Goal: Use online tool/utility: Utilize a website feature to perform a specific function

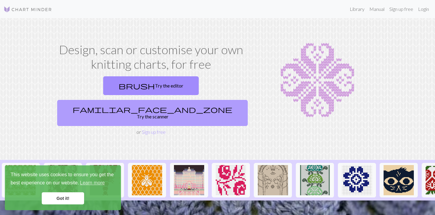
click at [213, 100] on link "familiar_face_and_zone Try the scanner" at bounding box center [152, 113] width 191 height 26
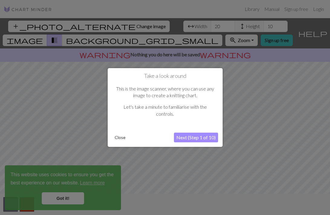
click at [196, 138] on button "Next (Step 1 of 10)" at bounding box center [196, 138] width 44 height 10
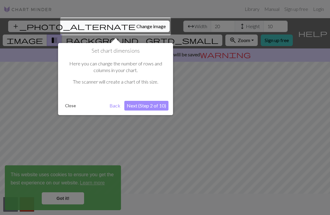
click at [135, 106] on button "Next (Step 2 of 10)" at bounding box center [146, 106] width 44 height 10
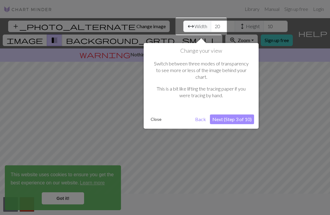
click at [245, 114] on button "Next (Step 3 of 10)" at bounding box center [232, 119] width 44 height 10
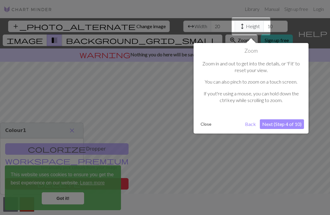
click at [280, 125] on button "Next (Step 4 of 10)" at bounding box center [282, 124] width 44 height 10
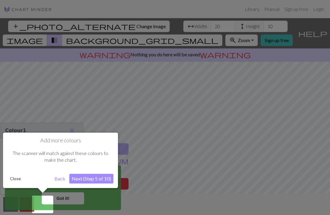
click at [101, 180] on button "Next (Step 5 of 10)" at bounding box center [91, 179] width 44 height 10
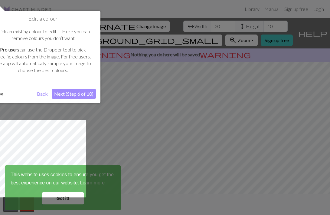
click at [71, 94] on button "Next (Step 6 of 10)" at bounding box center [74, 94] width 44 height 10
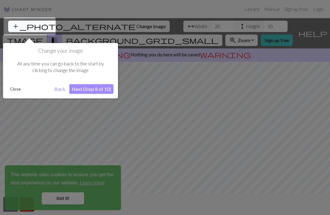
click at [102, 93] on button "Next (Step 8 of 10)" at bounding box center [91, 89] width 44 height 10
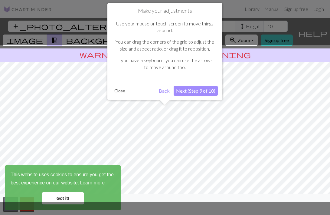
click at [207, 91] on button "Next (Step 9 of 10)" at bounding box center [196, 91] width 44 height 10
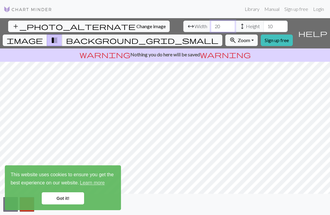
click at [211, 25] on input "20" at bounding box center [223, 27] width 24 height 12
click at [211, 24] on input "21" at bounding box center [223, 27] width 24 height 12
click at [211, 24] on input "22" at bounding box center [223, 27] width 24 height 12
click at [211, 24] on input "23" at bounding box center [223, 27] width 24 height 12
click at [211, 24] on input "24" at bounding box center [223, 27] width 24 height 12
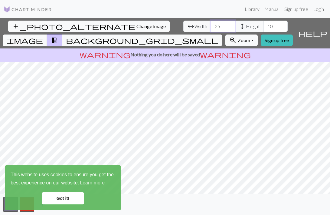
click at [211, 24] on input "25" at bounding box center [223, 27] width 24 height 12
click at [211, 24] on input "26" at bounding box center [223, 27] width 24 height 12
click at [211, 24] on input "27" at bounding box center [223, 27] width 24 height 12
click at [211, 24] on input "28" at bounding box center [223, 27] width 24 height 12
click at [211, 24] on input "29" at bounding box center [223, 27] width 24 height 12
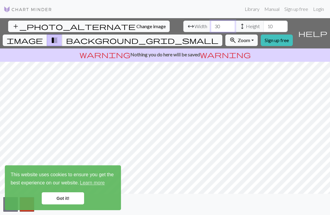
click at [211, 24] on input "30" at bounding box center [223, 27] width 24 height 12
click at [211, 24] on input "31" at bounding box center [223, 27] width 24 height 12
click at [211, 24] on input "32" at bounding box center [223, 27] width 24 height 12
click at [211, 24] on input "33" at bounding box center [223, 27] width 24 height 12
click at [211, 24] on input "34" at bounding box center [223, 27] width 24 height 12
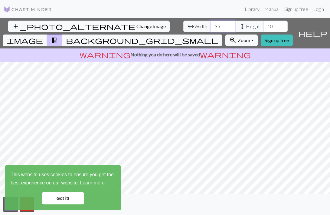
click at [211, 24] on input "35" at bounding box center [223, 27] width 24 height 12
click at [211, 24] on input "36" at bounding box center [223, 27] width 24 height 12
click at [211, 24] on input "37" at bounding box center [223, 27] width 24 height 12
click at [211, 24] on input "38" at bounding box center [223, 27] width 24 height 12
click at [211, 24] on input "39" at bounding box center [223, 27] width 24 height 12
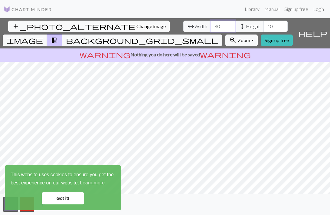
click at [211, 24] on input "40" at bounding box center [223, 27] width 24 height 12
click at [211, 24] on input "41" at bounding box center [223, 27] width 24 height 12
click at [211, 24] on input "42" at bounding box center [223, 27] width 24 height 12
click at [211, 24] on input "43" at bounding box center [223, 27] width 24 height 12
click at [211, 24] on input "44" at bounding box center [223, 27] width 24 height 12
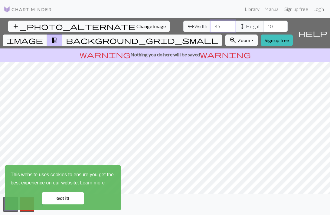
click at [211, 24] on input "45" at bounding box center [223, 27] width 24 height 12
click at [211, 24] on input "46" at bounding box center [223, 27] width 24 height 12
type input "47"
click at [211, 24] on input "47" at bounding box center [223, 27] width 24 height 12
click at [264, 25] on input "11" at bounding box center [276, 27] width 24 height 12
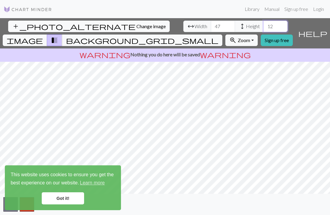
click at [264, 25] on input "12" at bounding box center [276, 27] width 24 height 12
click at [264, 25] on input "13" at bounding box center [276, 27] width 24 height 12
click at [264, 25] on input "14" at bounding box center [276, 27] width 24 height 12
click at [264, 25] on input "15" at bounding box center [276, 27] width 24 height 12
click at [264, 25] on input "16" at bounding box center [276, 27] width 24 height 12
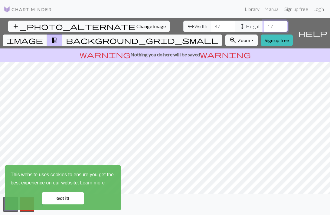
click at [264, 25] on input "17" at bounding box center [276, 27] width 24 height 12
click at [264, 25] on input "18" at bounding box center [276, 27] width 24 height 12
click at [264, 25] on input "19" at bounding box center [276, 27] width 24 height 12
click at [264, 25] on input "20" at bounding box center [276, 27] width 24 height 12
click at [264, 25] on input "21" at bounding box center [276, 27] width 24 height 12
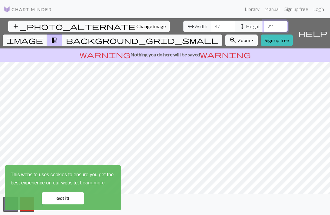
click at [264, 25] on input "22" at bounding box center [276, 27] width 24 height 12
click at [264, 25] on input "23" at bounding box center [276, 27] width 24 height 12
click at [264, 25] on input "24" at bounding box center [276, 27] width 24 height 12
click at [264, 25] on input "25" at bounding box center [276, 27] width 24 height 12
click at [264, 25] on input "26" at bounding box center [276, 27] width 24 height 12
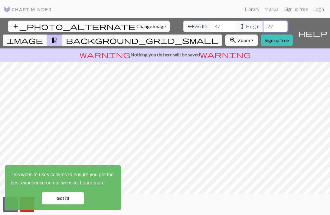
click at [264, 25] on input "27" at bounding box center [276, 27] width 24 height 12
click at [264, 25] on input "28" at bounding box center [276, 27] width 24 height 12
click at [264, 25] on input "29" at bounding box center [276, 27] width 24 height 12
click at [264, 25] on input "30" at bounding box center [276, 27] width 24 height 12
click at [264, 25] on input "31" at bounding box center [276, 27] width 24 height 12
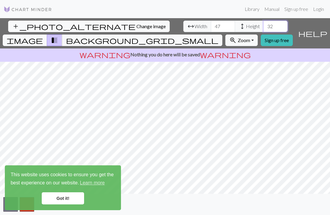
click at [264, 25] on input "32" at bounding box center [276, 27] width 24 height 12
click at [264, 25] on input "33" at bounding box center [276, 27] width 24 height 12
drag, startPoint x: 155, startPoint y: 25, endPoint x: 141, endPoint y: 26, distance: 14.3
click at [184, 26] on div "arrow_range Width 47 height Height 33" at bounding box center [236, 27] width 104 height 12
type input "100"
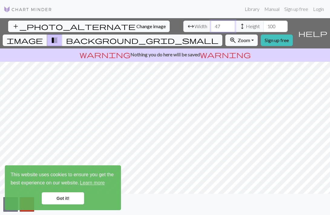
click at [211, 27] on input "47" at bounding box center [223, 27] width 24 height 12
type input "200"
drag, startPoint x: 54, startPoint y: 196, endPoint x: 71, endPoint y: 200, distance: 17.0
click at [54, 196] on link "Got it!" at bounding box center [63, 198] width 42 height 12
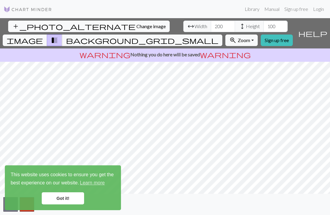
click at [71, 200] on link "Got it!" at bounding box center [63, 198] width 42 height 12
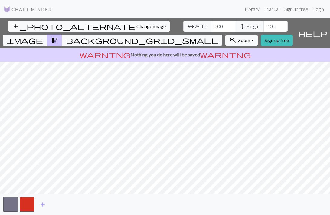
click at [301, 195] on div "add_photo_alternate Change image arrow_range Width 200 height Height 100 image …" at bounding box center [165, 116] width 330 height 197
click at [76, 44] on div "add_photo_alternate Change image arrow_range Width 200 height Height 100 image …" at bounding box center [165, 116] width 330 height 197
click at [217, 36] on span "background_grid_small" at bounding box center [142, 40] width 153 height 8
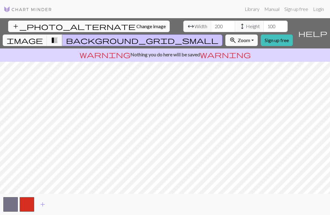
click at [58, 36] on span "transition_fade" at bounding box center [54, 40] width 7 height 8
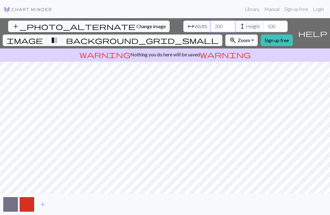
click at [211, 25] on input "200" at bounding box center [223, 27] width 24 height 12
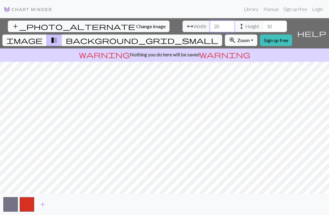
click at [210, 26] on input "20" at bounding box center [222, 27] width 24 height 12
type input "50"
click at [263, 28] on input "10" at bounding box center [275, 27] width 24 height 12
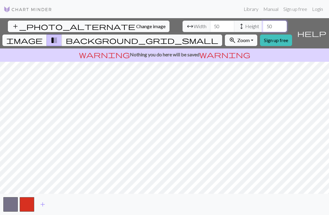
type input "50"
click at [255, 35] on button "zoom_in Zoom Zoom" at bounding box center [241, 41] width 32 height 12
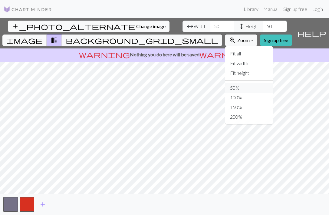
click at [255, 83] on button "50%" at bounding box center [249, 88] width 48 height 10
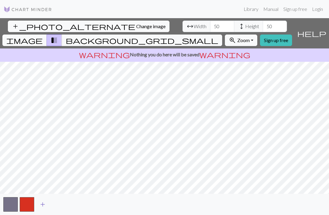
click at [43, 205] on span "add" at bounding box center [42, 204] width 7 height 8
click at [60, 205] on span "add" at bounding box center [58, 204] width 7 height 8
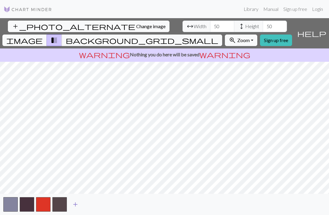
click at [60, 205] on button "button" at bounding box center [59, 204] width 15 height 15
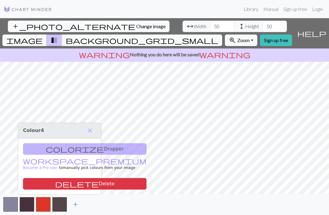
click at [77, 204] on span "add" at bounding box center [75, 204] width 7 height 8
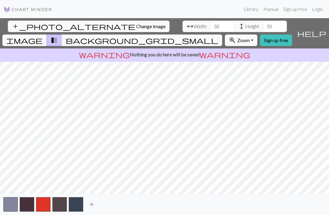
click at [91, 204] on span "add" at bounding box center [91, 204] width 7 height 8
click at [108, 204] on span "add" at bounding box center [107, 204] width 7 height 8
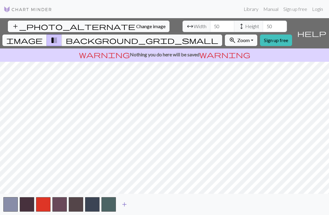
click at [126, 204] on span "add" at bounding box center [124, 204] width 7 height 8
click at [127, 204] on button "button" at bounding box center [125, 204] width 15 height 15
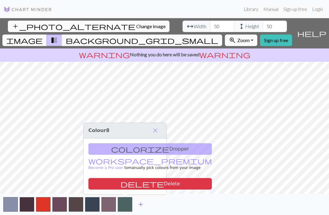
click at [142, 204] on span "add" at bounding box center [140, 204] width 7 height 8
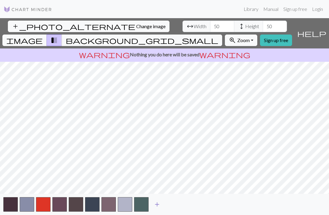
click at [157, 204] on span "add" at bounding box center [157, 204] width 7 height 8
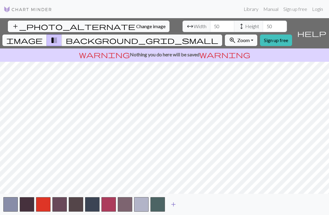
click at [175, 204] on span "add" at bounding box center [173, 204] width 7 height 8
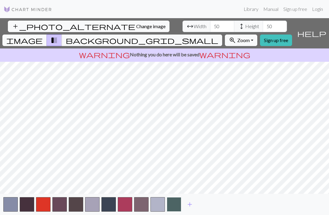
click at [179, 204] on button "button" at bounding box center [174, 204] width 15 height 15
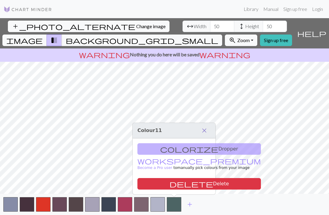
click at [205, 131] on span "close" at bounding box center [204, 130] width 7 height 8
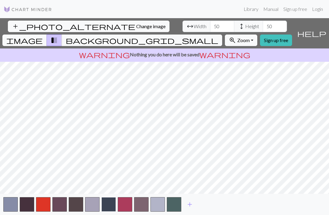
click at [111, 208] on button "button" at bounding box center [108, 204] width 15 height 15
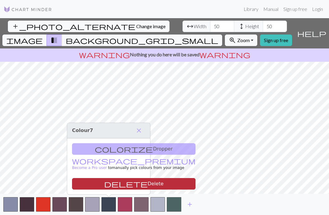
click at [121, 182] on button "delete Delete" at bounding box center [134, 184] width 124 height 12
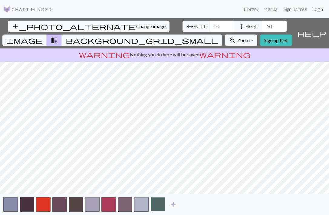
click at [160, 205] on button "button" at bounding box center [158, 204] width 15 height 15
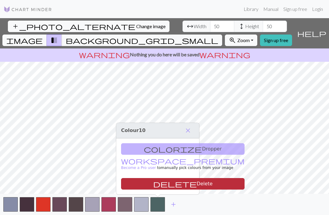
click at [154, 184] on span "delete" at bounding box center [175, 184] width 44 height 8
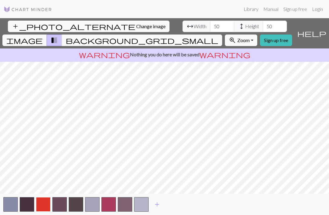
click at [45, 201] on button "button" at bounding box center [43, 204] width 15 height 15
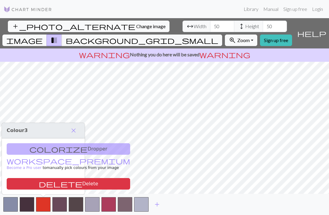
click at [50, 149] on div "colorize Dropper workspace_premium Become a Pro user to manually pick colours f…" at bounding box center [43, 166] width 83 height 56
click at [107, 145] on body "This website uses cookies to ensure you get the best experience on our website.…" at bounding box center [164, 107] width 329 height 215
click at [74, 130] on span "close" at bounding box center [73, 130] width 7 height 8
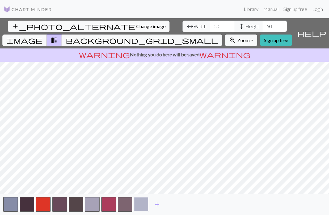
click at [147, 200] on button "button" at bounding box center [141, 204] width 15 height 15
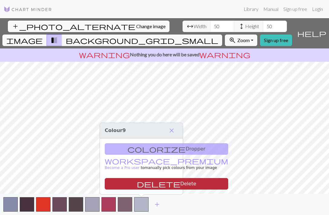
click at [147, 182] on button "delete Delete" at bounding box center [167, 184] width 124 height 12
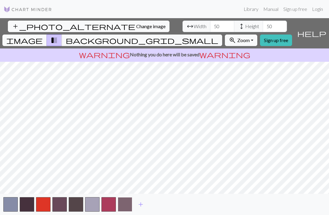
click at [126, 202] on button "button" at bounding box center [125, 204] width 15 height 15
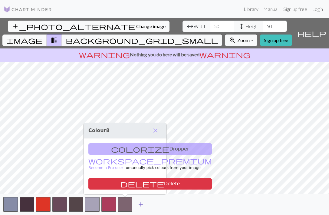
click at [144, 203] on button "add" at bounding box center [140, 205] width 15 height 12
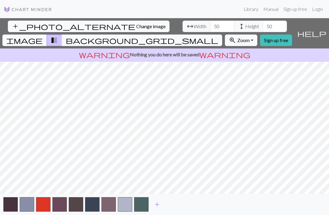
click at [197, 7] on div "Library Manual Sign up free Login" at bounding box center [191, 9] width 269 height 12
click at [210, 25] on input "51" at bounding box center [222, 27] width 24 height 12
click at [210, 25] on input "52" at bounding box center [222, 27] width 24 height 12
click at [210, 25] on input "53" at bounding box center [222, 27] width 24 height 12
click at [210, 25] on input "54" at bounding box center [222, 27] width 24 height 12
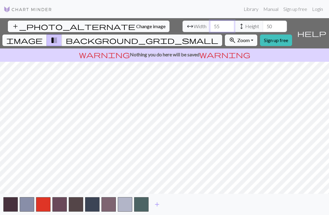
click at [210, 25] on input "55" at bounding box center [222, 27] width 24 height 12
click at [210, 25] on input "56" at bounding box center [222, 27] width 24 height 12
click at [210, 25] on input "57" at bounding box center [222, 27] width 24 height 12
click at [210, 25] on input "58" at bounding box center [222, 27] width 24 height 12
click at [210, 25] on input "59" at bounding box center [222, 27] width 24 height 12
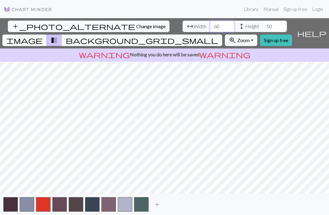
click at [210, 25] on input "60" at bounding box center [222, 27] width 24 height 12
click at [210, 25] on input "61" at bounding box center [222, 27] width 24 height 12
click at [210, 25] on input "62" at bounding box center [222, 27] width 24 height 12
type input "63"
click at [210, 25] on input "63" at bounding box center [222, 27] width 24 height 12
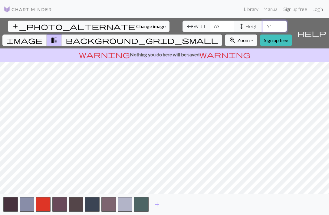
click at [263, 25] on input "51" at bounding box center [275, 27] width 24 height 12
click at [263, 25] on input "52" at bounding box center [275, 27] width 24 height 12
click at [263, 25] on input "53" at bounding box center [275, 27] width 24 height 12
click at [263, 25] on input "54" at bounding box center [275, 27] width 24 height 12
click at [263, 25] on input "55" at bounding box center [275, 27] width 24 height 12
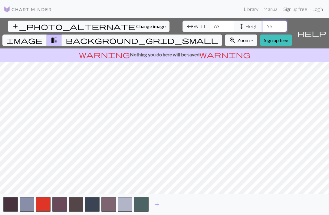
click at [263, 25] on input "56" at bounding box center [275, 27] width 24 height 12
click at [263, 25] on input "57" at bounding box center [275, 27] width 24 height 12
click at [263, 25] on input "58" at bounding box center [275, 27] width 24 height 12
click at [263, 25] on input "59" at bounding box center [275, 27] width 24 height 12
click at [263, 25] on input "60" at bounding box center [275, 27] width 24 height 12
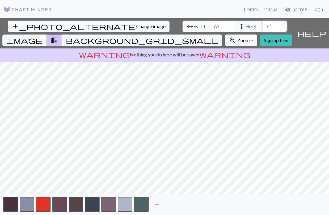
click at [263, 25] on input "61" at bounding box center [275, 27] width 24 height 12
click at [263, 25] on input "62" at bounding box center [275, 27] width 24 height 12
click at [263, 25] on input "63" at bounding box center [275, 27] width 24 height 12
click at [263, 25] on input "64" at bounding box center [275, 27] width 24 height 12
click at [263, 25] on input "65" at bounding box center [275, 27] width 24 height 12
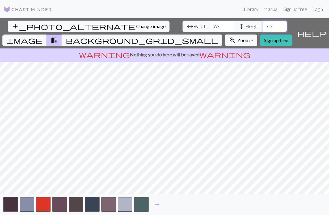
click at [263, 25] on input "66" at bounding box center [275, 27] width 24 height 12
click at [263, 25] on input "67" at bounding box center [275, 27] width 24 height 12
click at [263, 25] on input "68" at bounding box center [275, 27] width 24 height 12
click at [263, 25] on input "69" at bounding box center [275, 27] width 24 height 12
click at [263, 25] on input "70" at bounding box center [275, 27] width 24 height 12
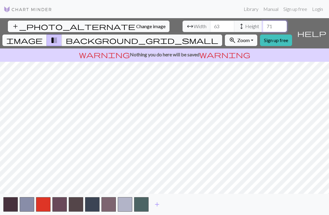
click at [263, 25] on input "71" at bounding box center [275, 27] width 24 height 12
click at [263, 25] on input "72" at bounding box center [275, 27] width 24 height 12
click at [263, 25] on input "73" at bounding box center [275, 27] width 24 height 12
click at [263, 25] on input "74" at bounding box center [275, 27] width 24 height 12
click at [263, 25] on input "75" at bounding box center [275, 27] width 24 height 12
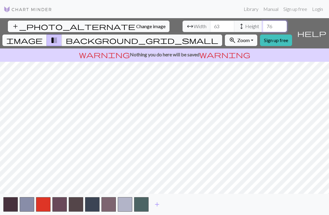
click at [263, 25] on input "76" at bounding box center [275, 27] width 24 height 12
click at [263, 25] on input "77" at bounding box center [275, 27] width 24 height 12
click at [263, 25] on input "78" at bounding box center [275, 27] width 24 height 12
click at [263, 25] on input "79" at bounding box center [275, 27] width 24 height 12
click at [263, 25] on input "80" at bounding box center [275, 27] width 24 height 12
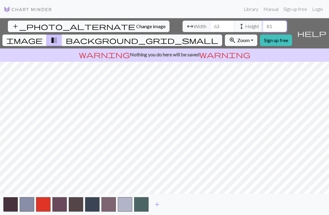
click at [263, 25] on input "81" at bounding box center [275, 27] width 24 height 12
click at [263, 25] on input "82" at bounding box center [275, 27] width 24 height 12
click at [263, 25] on input "83" at bounding box center [275, 27] width 24 height 12
click at [263, 25] on input "84" at bounding box center [275, 27] width 24 height 12
click at [263, 25] on input "85" at bounding box center [275, 27] width 24 height 12
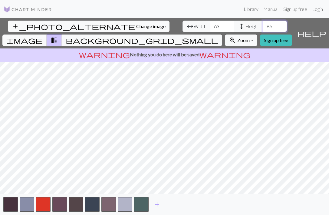
click at [263, 25] on input "86" at bounding box center [275, 27] width 24 height 12
click at [263, 25] on input "87" at bounding box center [275, 27] width 24 height 12
click at [263, 25] on input "88" at bounding box center [275, 27] width 24 height 12
click at [263, 25] on input "89" at bounding box center [275, 27] width 24 height 12
click at [263, 25] on input "90" at bounding box center [275, 27] width 24 height 12
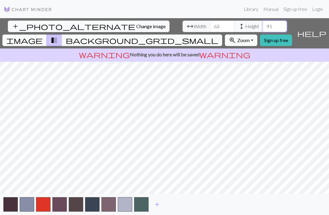
click at [263, 25] on input "91" at bounding box center [275, 27] width 24 height 12
click at [263, 25] on input "92" at bounding box center [275, 27] width 24 height 12
click at [263, 25] on input "93" at bounding box center [275, 27] width 24 height 12
click at [263, 25] on input "94" at bounding box center [275, 27] width 24 height 12
click at [263, 25] on input "95" at bounding box center [275, 27] width 24 height 12
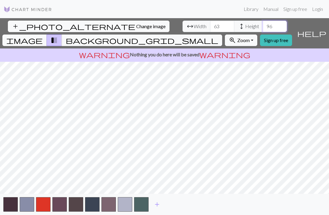
click at [263, 25] on input "96" at bounding box center [275, 27] width 24 height 12
click at [263, 25] on input "97" at bounding box center [275, 27] width 24 height 12
click at [263, 25] on input "98" at bounding box center [275, 27] width 24 height 12
click at [263, 25] on input "100" at bounding box center [275, 27] width 24 height 12
type input "101"
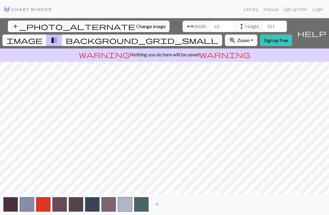
click at [263, 25] on input "101" at bounding box center [275, 27] width 24 height 12
click at [136, 24] on span "Change image" at bounding box center [150, 26] width 29 height 6
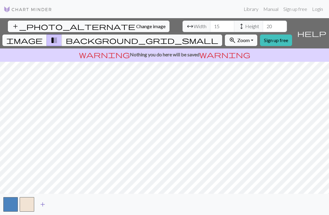
click at [44, 202] on span "add" at bounding box center [42, 204] width 7 height 8
click at [210, 25] on input "15" at bounding box center [222, 27] width 24 height 12
type input "30"
click at [263, 27] on input "20" at bounding box center [275, 27] width 24 height 12
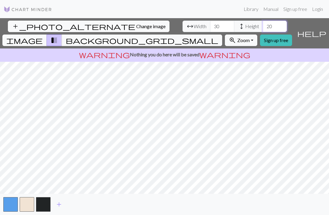
click at [263, 27] on input "20" at bounding box center [275, 27] width 24 height 12
type input "30"
click at [104, 48] on div "add_photo_alternate Change image arrow_range Width 30 height Height 30 image tr…" at bounding box center [164, 116] width 329 height 197
click at [166, 204] on div "add_photo_alternate Change image arrow_range Width 30 height Height 30 image tr…" at bounding box center [164, 116] width 329 height 197
click at [55, 202] on button "add" at bounding box center [58, 205] width 15 height 12
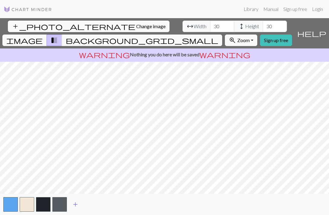
click at [76, 206] on span "add" at bounding box center [75, 204] width 7 height 8
click at [29, 205] on button "button" at bounding box center [27, 204] width 15 height 15
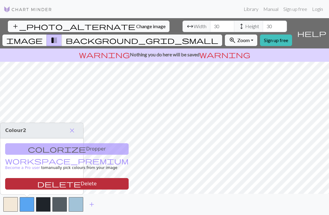
click at [44, 180] on button "delete Delete" at bounding box center [67, 184] width 124 height 12
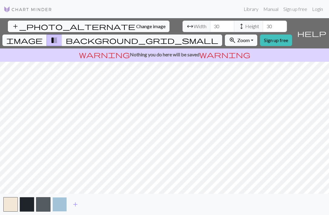
click at [63, 207] on button "button" at bounding box center [59, 204] width 15 height 15
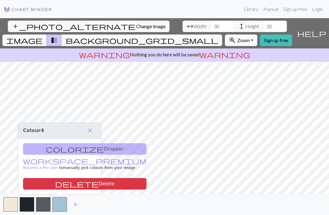
click at [126, 199] on div "add" at bounding box center [164, 204] width 329 height 21
click at [210, 26] on input "30" at bounding box center [222, 27] width 24 height 12
type input "50"
click at [263, 26] on input "30" at bounding box center [275, 27] width 24 height 12
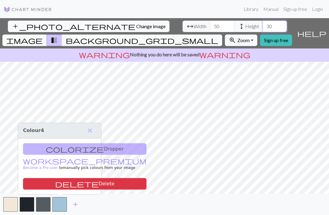
click at [263, 26] on input "30" at bounding box center [275, 27] width 24 height 12
type input "4"
type input "50"
click at [214, 35] on button "background_grid_small" at bounding box center [142, 41] width 161 height 12
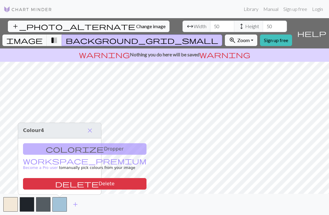
click at [214, 36] on span "background_grid_small" at bounding box center [142, 40] width 153 height 8
click at [104, 202] on div "add" at bounding box center [164, 204] width 329 height 21
click at [88, 128] on span "close" at bounding box center [89, 130] width 7 height 8
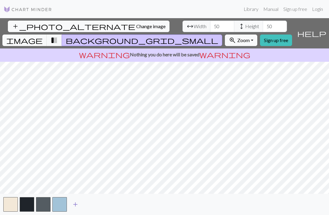
click at [75, 206] on span "add" at bounding box center [75, 204] width 7 height 8
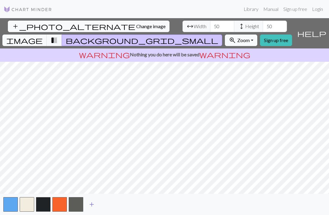
click at [75, 206] on button "button" at bounding box center [76, 204] width 15 height 15
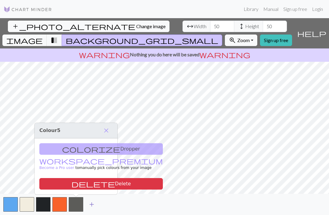
click at [94, 204] on span "add" at bounding box center [91, 204] width 7 height 8
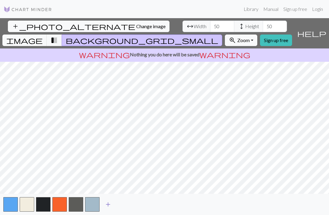
click at [110, 204] on span "add" at bounding box center [107, 204] width 7 height 8
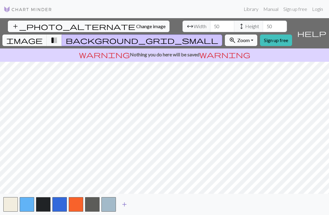
click at [125, 204] on span "add" at bounding box center [124, 204] width 7 height 8
click at [143, 203] on span "add" at bounding box center [140, 204] width 7 height 8
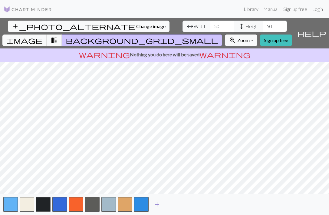
click at [159, 204] on span "add" at bounding box center [157, 204] width 7 height 8
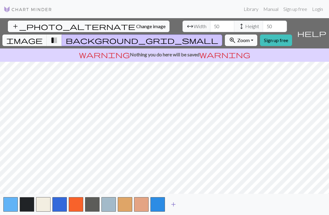
click at [174, 205] on span "add" at bounding box center [173, 204] width 7 height 8
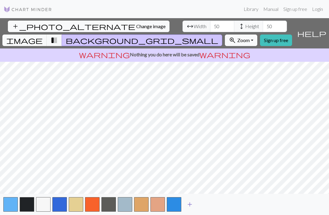
click at [191, 205] on span "add" at bounding box center [189, 204] width 7 height 8
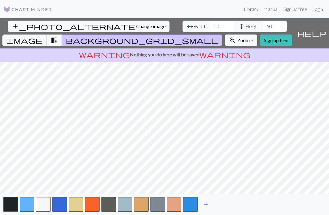
click at [211, 204] on button "add" at bounding box center [206, 205] width 15 height 12
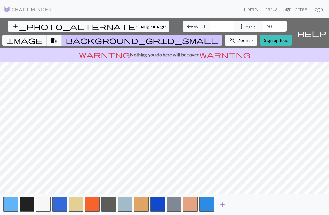
click at [211, 204] on button "button" at bounding box center [207, 204] width 15 height 15
click at [210, 25] on input "51" at bounding box center [222, 27] width 24 height 12
click at [210, 25] on input "52" at bounding box center [222, 27] width 24 height 12
click at [210, 25] on input "53" at bounding box center [222, 27] width 24 height 12
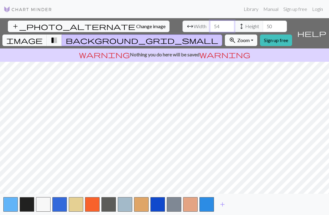
click at [210, 25] on input "54" at bounding box center [222, 27] width 24 height 12
click at [210, 25] on input "55" at bounding box center [222, 27] width 24 height 12
click at [210, 25] on input "56" at bounding box center [222, 27] width 24 height 12
click at [210, 25] on input "57" at bounding box center [222, 27] width 24 height 12
click at [210, 25] on input "58" at bounding box center [222, 27] width 24 height 12
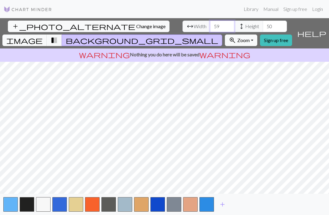
click at [210, 25] on input "59" at bounding box center [222, 27] width 24 height 12
type input "60"
click at [210, 25] on input "60" at bounding box center [222, 27] width 24 height 12
click at [263, 25] on input "51" at bounding box center [275, 27] width 24 height 12
click at [263, 25] on input "52" at bounding box center [275, 27] width 24 height 12
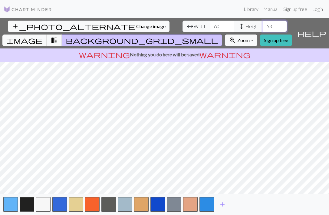
click at [263, 25] on input "53" at bounding box center [275, 27] width 24 height 12
click at [263, 25] on input "54" at bounding box center [275, 27] width 24 height 12
click at [263, 25] on input "55" at bounding box center [275, 27] width 24 height 12
click at [263, 25] on input "56" at bounding box center [275, 27] width 24 height 12
click at [263, 25] on input "57" at bounding box center [275, 27] width 24 height 12
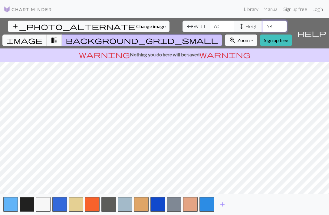
click at [263, 25] on input "58" at bounding box center [275, 27] width 24 height 12
click at [263, 25] on input "59" at bounding box center [275, 27] width 24 height 12
click at [263, 25] on input "60" at bounding box center [275, 27] width 24 height 12
click at [263, 25] on input "61" at bounding box center [275, 27] width 24 height 12
click at [263, 25] on input "62" at bounding box center [275, 27] width 24 height 12
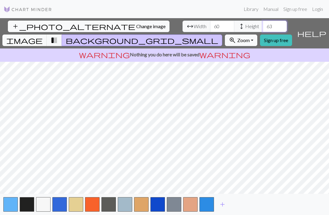
click at [263, 25] on input "63" at bounding box center [275, 27] width 24 height 12
click at [263, 25] on input "64" at bounding box center [275, 27] width 24 height 12
click at [263, 25] on input "65" at bounding box center [275, 27] width 24 height 12
click at [263, 25] on input "66" at bounding box center [275, 27] width 24 height 12
click at [263, 25] on input "67" at bounding box center [275, 27] width 24 height 12
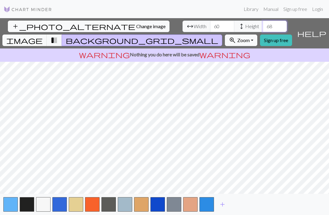
click at [263, 25] on input "68" at bounding box center [275, 27] width 24 height 12
click at [263, 25] on input "69" at bounding box center [275, 27] width 24 height 12
click at [263, 25] on input "70" at bounding box center [275, 27] width 24 height 12
click at [263, 25] on input "71" at bounding box center [275, 27] width 24 height 12
click at [263, 25] on input "72" at bounding box center [275, 27] width 24 height 12
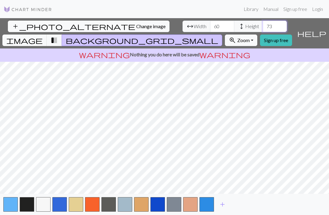
click at [263, 25] on input "73" at bounding box center [275, 27] width 24 height 12
click at [263, 25] on input "74" at bounding box center [275, 27] width 24 height 12
click at [263, 25] on input "75" at bounding box center [275, 27] width 24 height 12
click at [263, 25] on input "76" at bounding box center [275, 27] width 24 height 12
click at [263, 25] on input "77" at bounding box center [275, 27] width 24 height 12
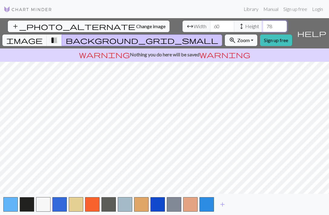
click at [263, 25] on input "78" at bounding box center [275, 27] width 24 height 12
click at [263, 25] on input "79" at bounding box center [275, 27] width 24 height 12
click at [263, 25] on input "80" at bounding box center [275, 27] width 24 height 12
click at [263, 25] on input "81" at bounding box center [275, 27] width 24 height 12
click at [263, 25] on input "82" at bounding box center [275, 27] width 24 height 12
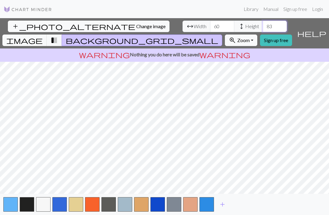
click at [263, 25] on input "83" at bounding box center [275, 27] width 24 height 12
click at [263, 25] on input "84" at bounding box center [275, 27] width 24 height 12
click at [263, 25] on input "85" at bounding box center [275, 27] width 24 height 12
click at [263, 25] on input "86" at bounding box center [275, 27] width 24 height 12
click at [263, 25] on input "87" at bounding box center [275, 27] width 24 height 12
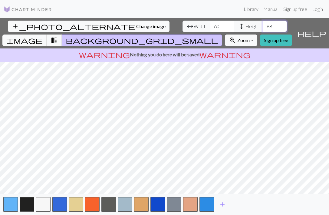
click at [263, 25] on input "88" at bounding box center [275, 27] width 24 height 12
click at [263, 25] on input "89" at bounding box center [275, 27] width 24 height 12
click at [263, 25] on input "90" at bounding box center [275, 27] width 24 height 12
click at [263, 25] on input "91" at bounding box center [275, 27] width 24 height 12
click at [263, 25] on input "92" at bounding box center [275, 27] width 24 height 12
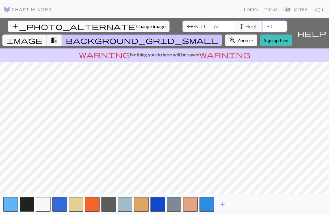
click at [263, 25] on input "93" at bounding box center [275, 27] width 24 height 12
click at [263, 25] on input "94" at bounding box center [275, 27] width 24 height 12
click at [263, 25] on input "95" at bounding box center [275, 27] width 24 height 12
click at [263, 25] on input "96" at bounding box center [275, 27] width 24 height 12
click at [263, 25] on input "97" at bounding box center [275, 27] width 24 height 12
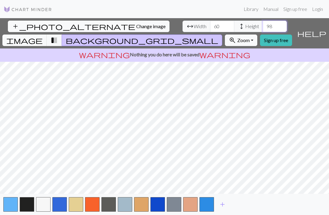
click at [263, 25] on input "98" at bounding box center [275, 27] width 24 height 12
click at [263, 25] on input "99" at bounding box center [275, 27] width 24 height 12
click at [263, 25] on input "100" at bounding box center [275, 27] width 24 height 12
click at [263, 25] on input "101" at bounding box center [275, 27] width 24 height 12
click at [263, 25] on input "102" at bounding box center [275, 27] width 24 height 12
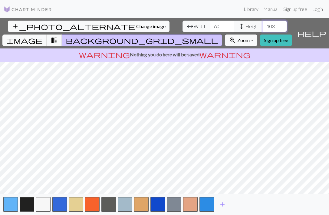
click at [263, 25] on input "103" at bounding box center [275, 27] width 24 height 12
click at [263, 25] on input "104" at bounding box center [275, 27] width 24 height 12
click at [263, 25] on input "105" at bounding box center [275, 27] width 24 height 12
click at [263, 25] on input "106" at bounding box center [275, 27] width 24 height 12
click at [263, 25] on input "107" at bounding box center [275, 27] width 24 height 12
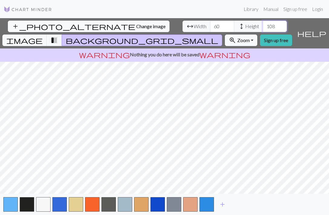
click at [263, 25] on input "108" at bounding box center [275, 27] width 24 height 12
click at [263, 25] on input "109" at bounding box center [275, 27] width 24 height 12
click at [263, 25] on input "110" at bounding box center [275, 27] width 24 height 12
click at [263, 25] on input "111" at bounding box center [275, 27] width 24 height 12
click at [263, 25] on input "112" at bounding box center [275, 27] width 24 height 12
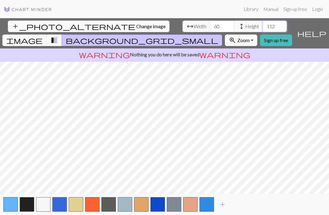
type input "113"
click at [263, 25] on input "113" at bounding box center [275, 27] width 24 height 12
